Goal: Task Accomplishment & Management: Manage account settings

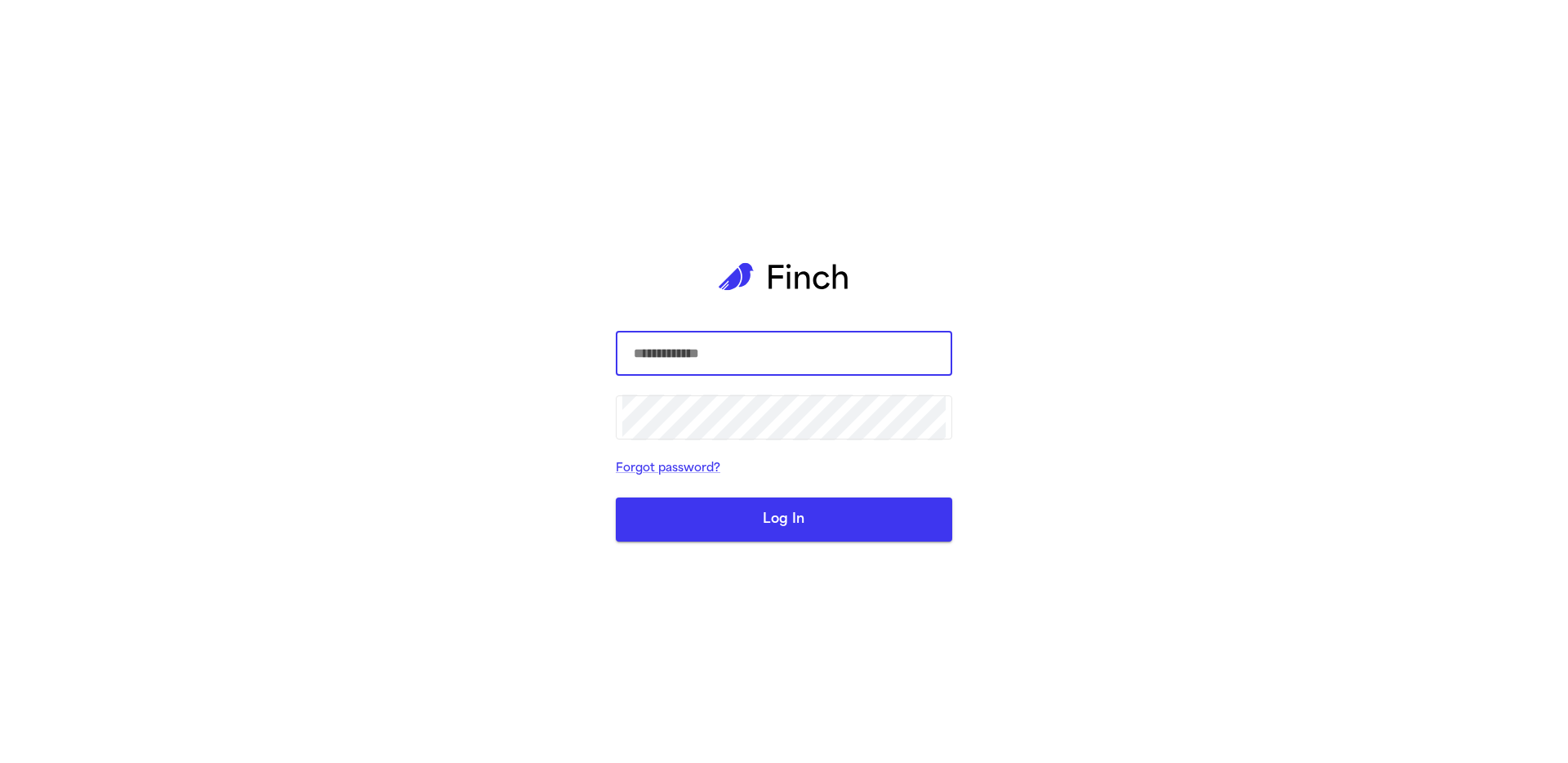
click at [0, 671] on com-1password-button at bounding box center [0, 763] width 0 height 0
type input "**********"
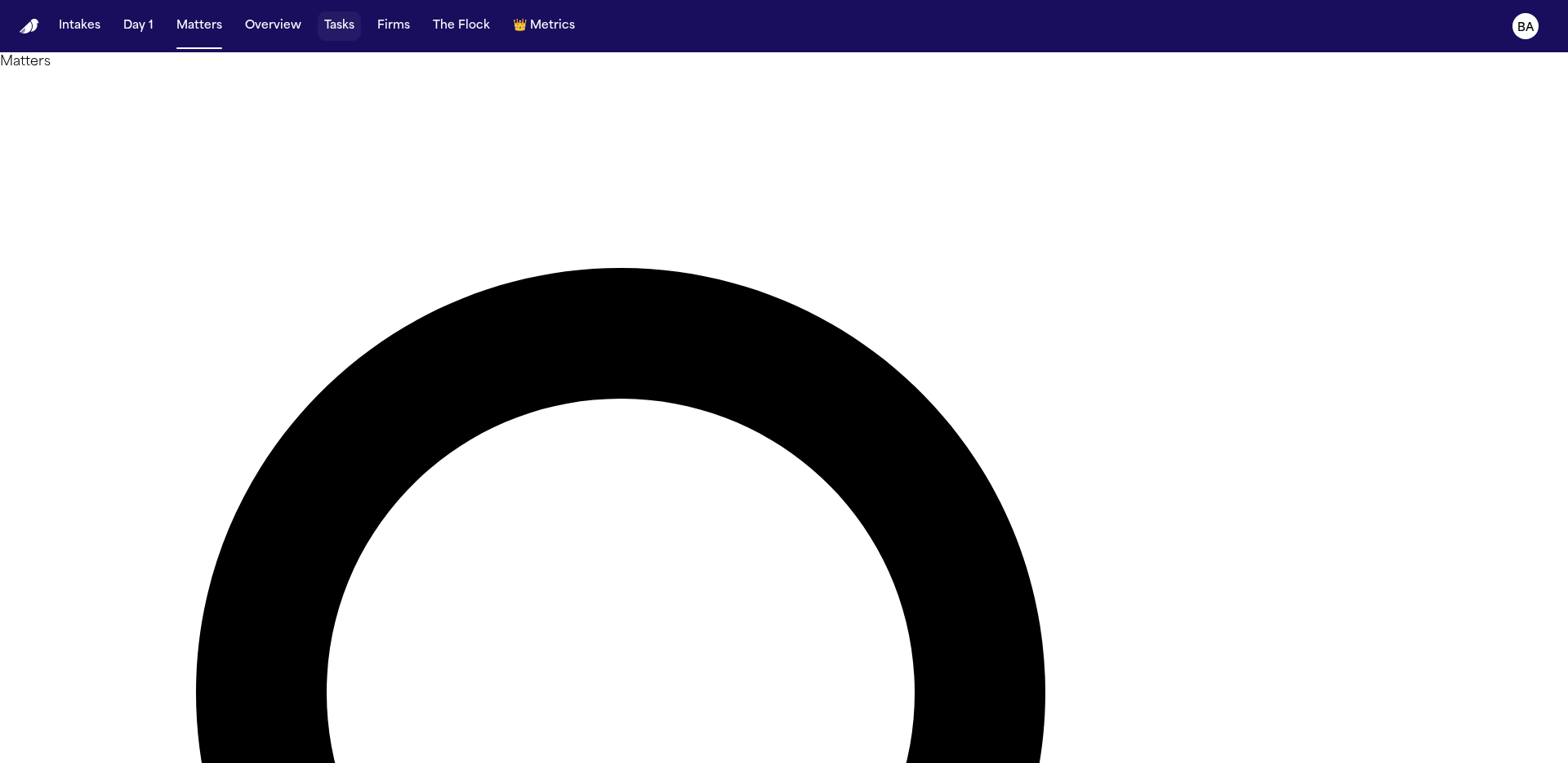
click at [323, 32] on button "Tasks" at bounding box center [339, 26] width 43 height 30
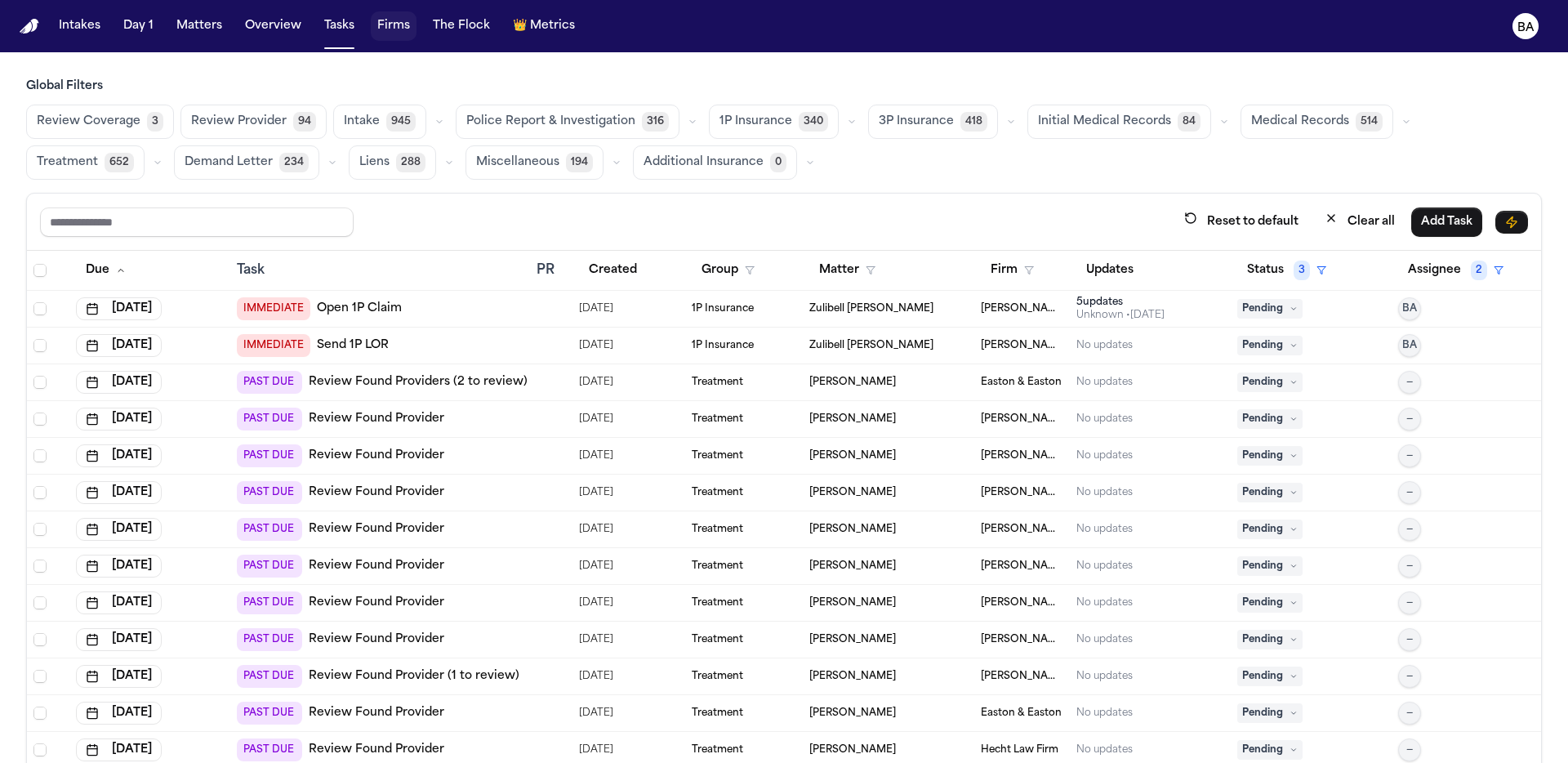
click at [396, 34] on button "Firms" at bounding box center [393, 26] width 46 height 30
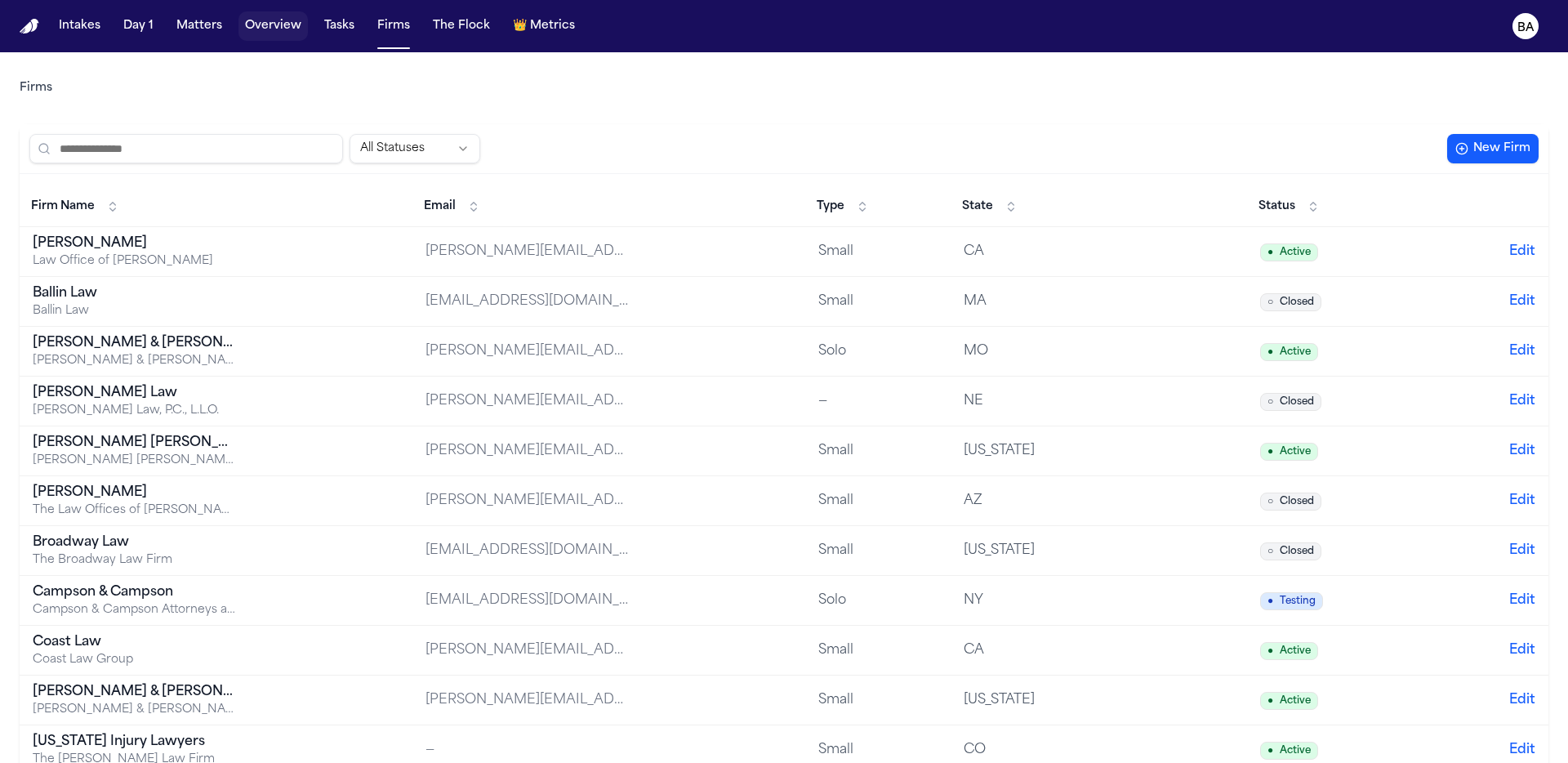
click at [275, 20] on button "Overview" at bounding box center [273, 26] width 69 height 30
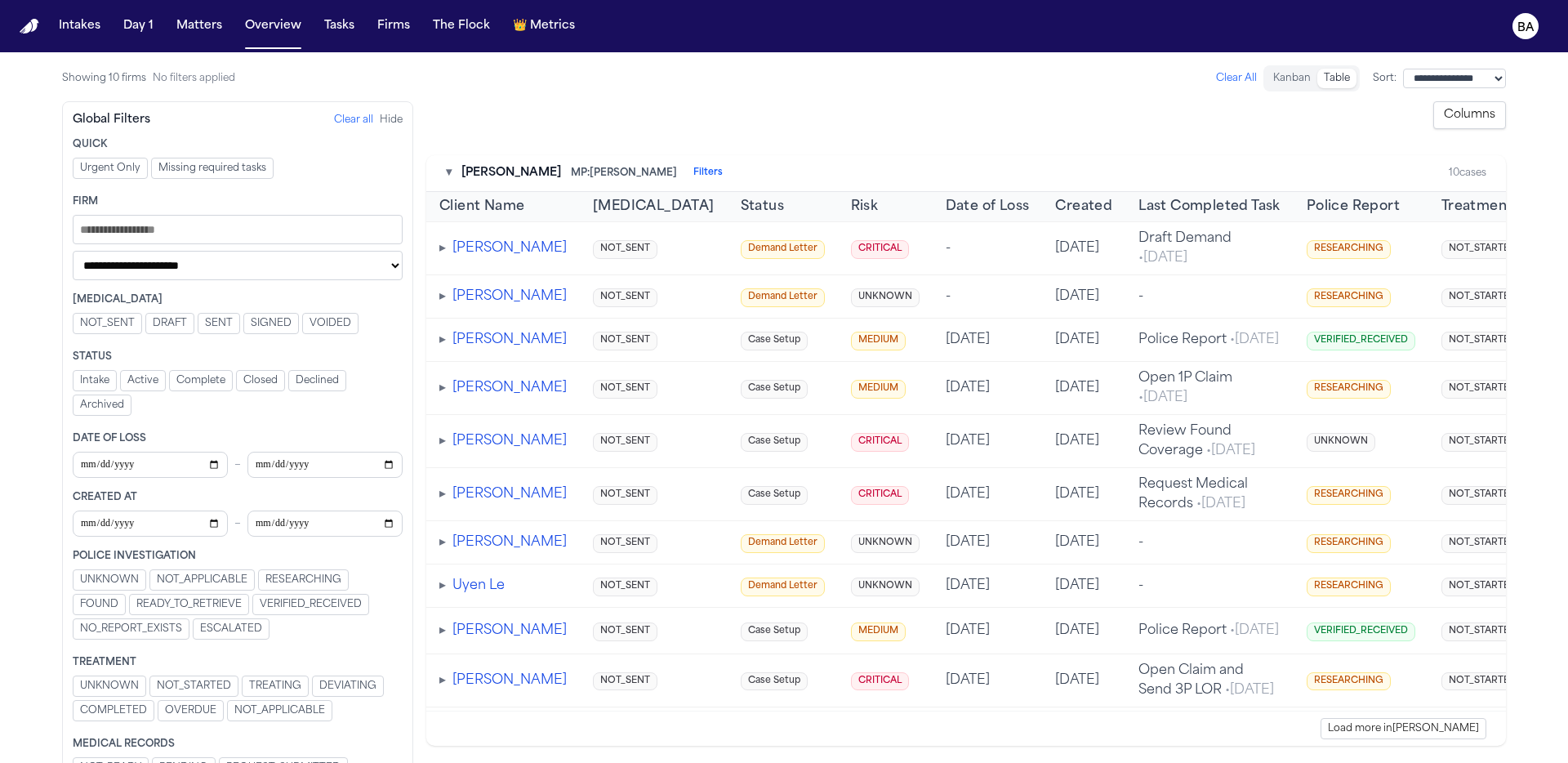
drag, startPoint x: 1526, startPoint y: 8, endPoint x: 1527, endPoint y: 16, distance: 8.1
click at [1234, 8] on button "BA" at bounding box center [1526, 26] width 46 height 36
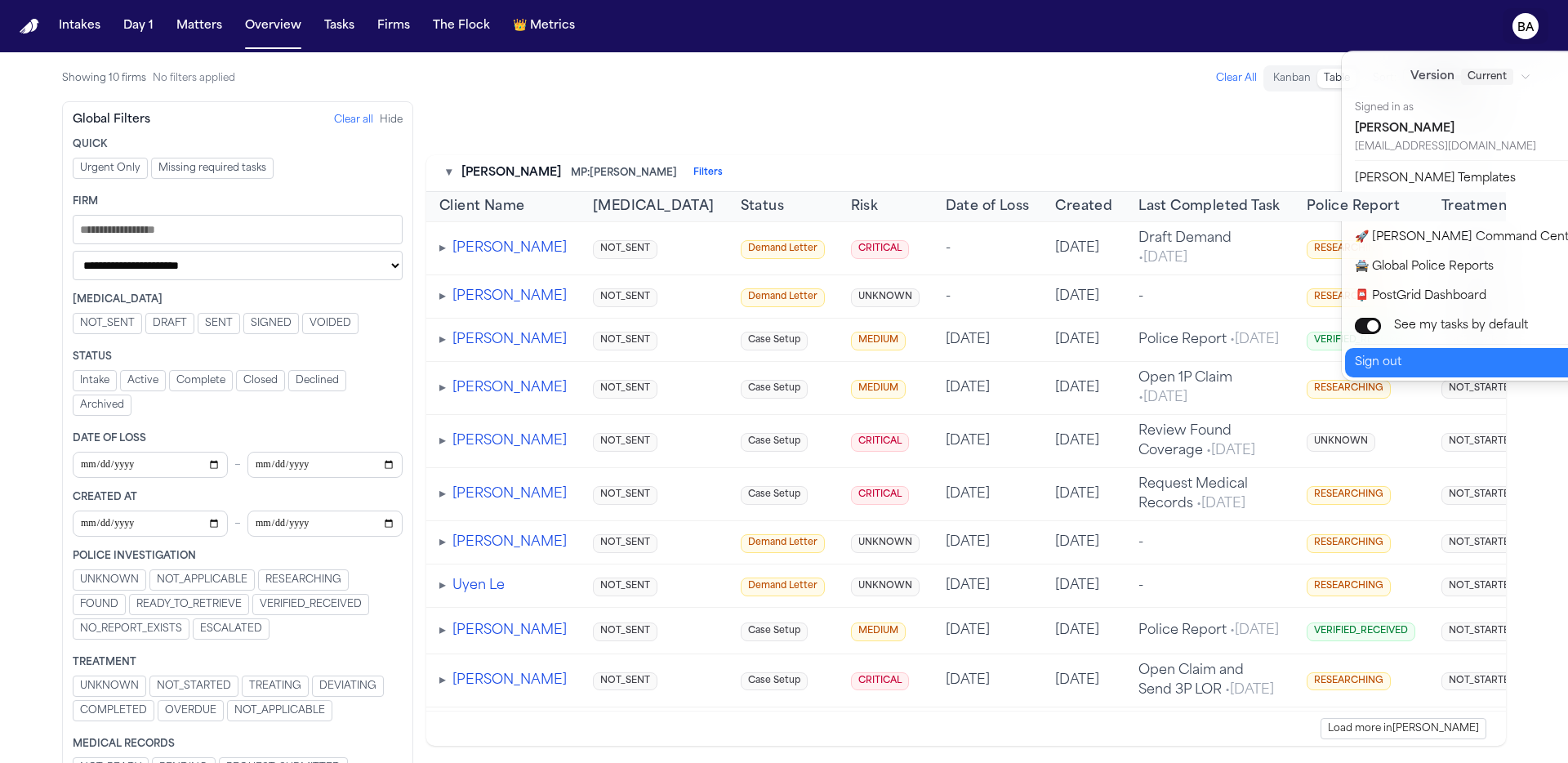
click at [1234, 350] on button "Sign out" at bounding box center [1482, 363] width 272 height 30
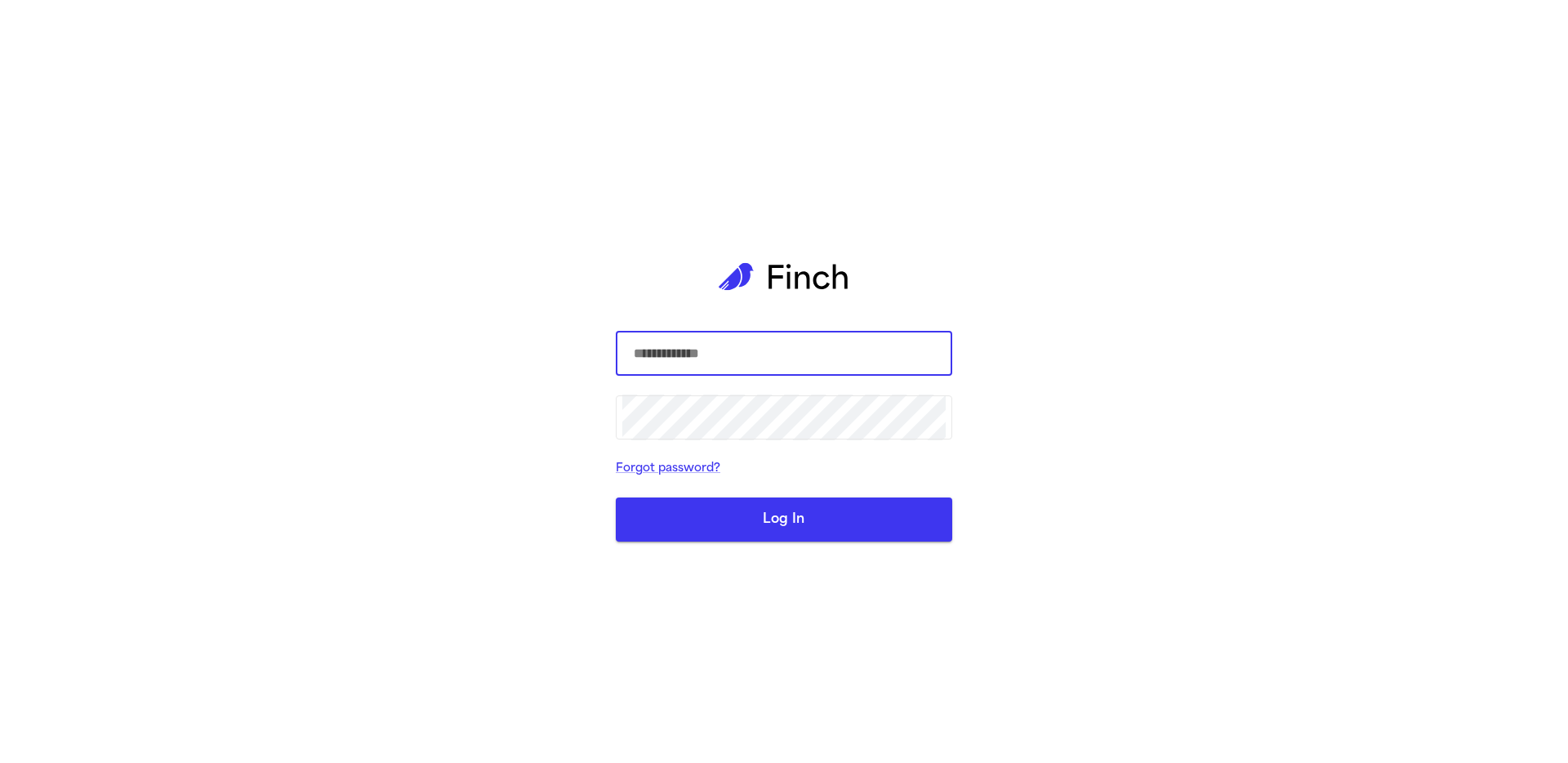
click at [1028, 84] on div "​ ​ Forgot password? Log In" at bounding box center [784, 382] width 1568 height 763
